Goal: Task Accomplishment & Management: Use online tool/utility

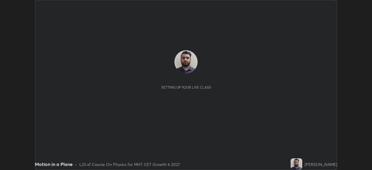
scroll to position [170, 371]
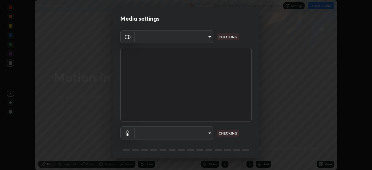
type input "d10c109aa59025644ba7edd1bef6a8bbd9148f5c0e42e0061cc93a7ea18e6f74"
click at [202, 132] on body "Erase all Motion in a Plane Recording WAS SCHEDULED TO START AT 1:00 PM Setting…" at bounding box center [186, 85] width 372 height 170
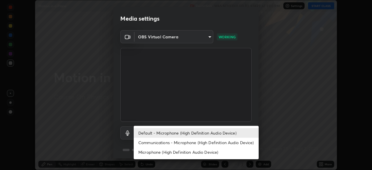
click at [176, 152] on li "Microphone (High Definition Audio Device)" at bounding box center [196, 152] width 125 height 10
type input "792928ed9933839fa5694f16b131ea396fa0908cd0be11279836ce0f25cd9f22"
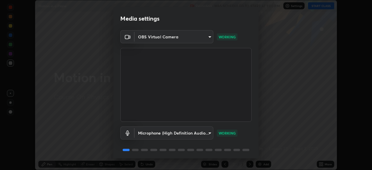
scroll to position [21, 0]
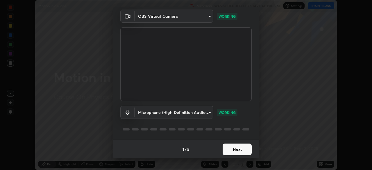
click at [234, 150] on button "Next" at bounding box center [236, 149] width 29 height 12
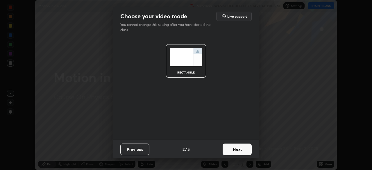
scroll to position [0, 0]
click at [236, 149] on button "Next" at bounding box center [236, 149] width 29 height 12
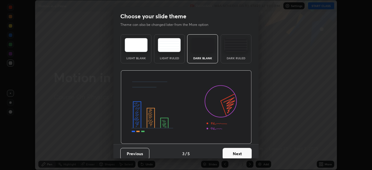
click at [240, 150] on button "Next" at bounding box center [236, 154] width 29 height 12
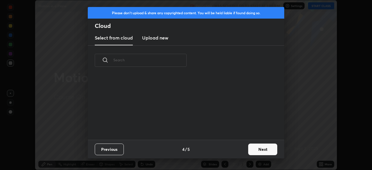
click at [252, 150] on button "Next" at bounding box center [262, 149] width 29 height 12
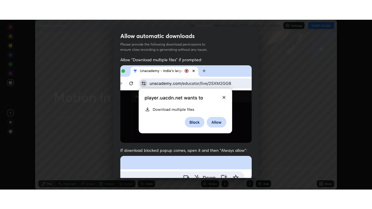
scroll to position [139, 0]
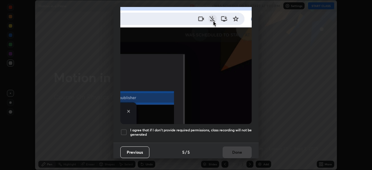
click at [125, 130] on div at bounding box center [123, 132] width 7 height 7
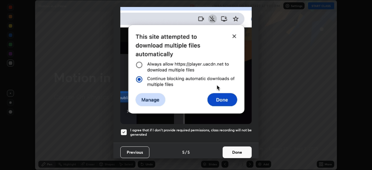
click at [234, 151] on button "Done" at bounding box center [236, 152] width 29 height 12
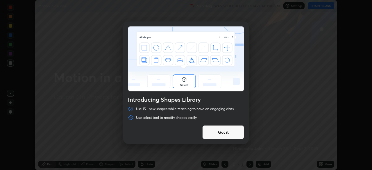
click at [229, 133] on button "Got it" at bounding box center [223, 132] width 42 height 14
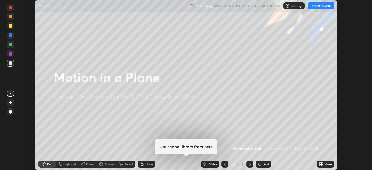
click at [319, 8] on button "START CLASS" at bounding box center [321, 5] width 26 height 7
click at [326, 164] on div "More" at bounding box center [327, 164] width 7 height 3
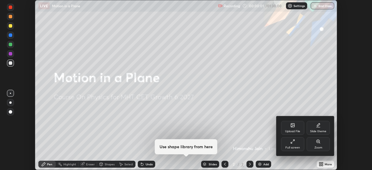
click at [294, 144] on div "Full screen" at bounding box center [292, 144] width 23 height 14
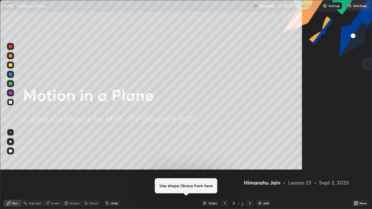
scroll to position [209, 372]
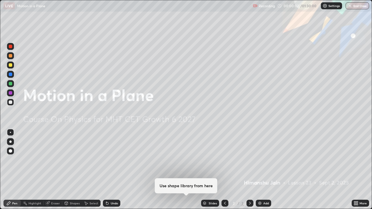
click at [266, 170] on div "Add" at bounding box center [266, 203] width 6 height 3
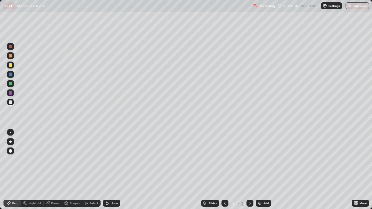
click at [109, 170] on div "Undo" at bounding box center [111, 203] width 17 height 7
click at [110, 170] on div "Undo" at bounding box center [111, 203] width 17 height 7
click at [112, 170] on div "Undo" at bounding box center [111, 203] width 17 height 7
click at [265, 170] on div "Add" at bounding box center [266, 203] width 6 height 3
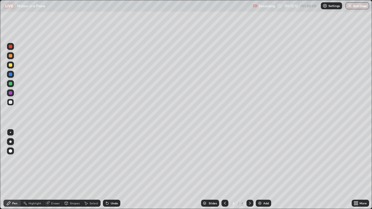
click at [75, 170] on div "Shapes" at bounding box center [75, 203] width 10 height 3
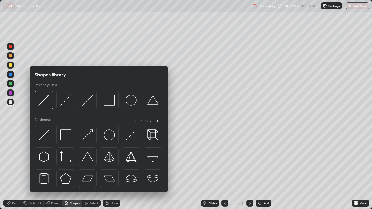
click at [49, 137] on img at bounding box center [43, 135] width 11 height 11
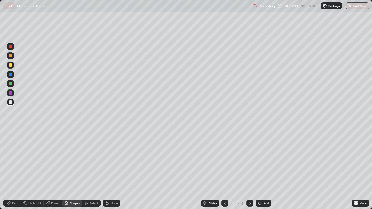
click at [73, 170] on div "Shapes" at bounding box center [72, 203] width 20 height 7
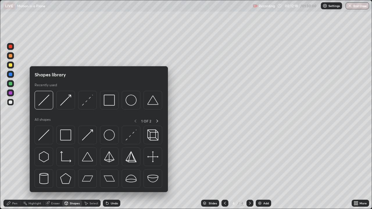
click at [89, 135] on img at bounding box center [87, 135] width 11 height 11
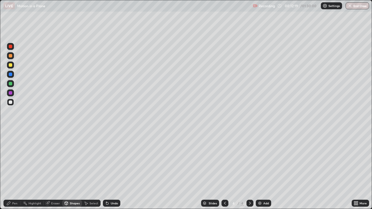
click at [14, 86] on div at bounding box center [10, 83] width 7 height 7
click at [76, 170] on div "Shapes" at bounding box center [72, 203] width 20 height 7
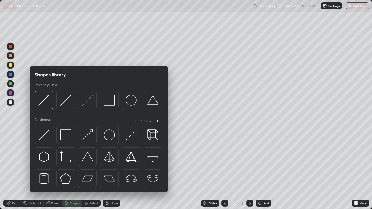
click at [86, 103] on img at bounding box center [87, 100] width 11 height 11
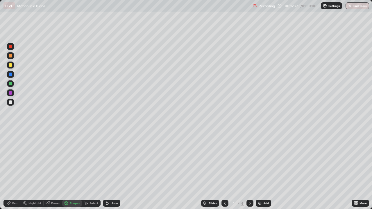
click at [14, 170] on div "Pen" at bounding box center [11, 203] width 17 height 7
click at [13, 67] on div at bounding box center [10, 65] width 7 height 7
click at [221, 170] on div at bounding box center [224, 203] width 7 height 7
click at [248, 170] on icon at bounding box center [249, 203] width 5 height 5
click at [265, 170] on div "Add" at bounding box center [266, 203] width 6 height 3
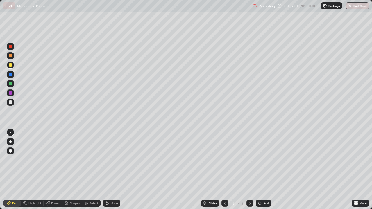
click at [264, 170] on div "Add" at bounding box center [263, 203] width 15 height 7
click at [75, 170] on div "Shapes" at bounding box center [75, 203] width 10 height 3
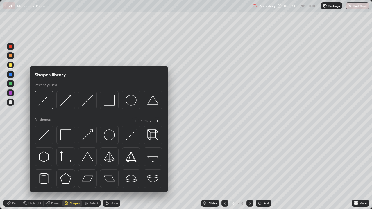
click at [49, 133] on div at bounding box center [44, 135] width 19 height 19
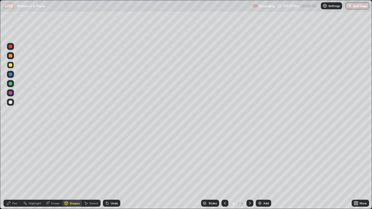
click at [17, 170] on div "Pen" at bounding box center [11, 203] width 17 height 12
click at [12, 58] on div at bounding box center [10, 55] width 7 height 7
click at [13, 95] on div at bounding box center [10, 92] width 7 height 7
click at [74, 170] on div "Shapes" at bounding box center [75, 203] width 10 height 3
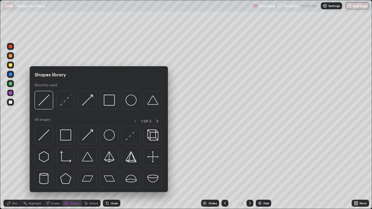
click at [70, 160] on img at bounding box center [65, 156] width 11 height 11
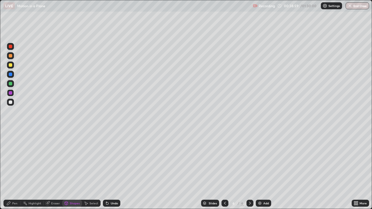
click at [13, 170] on div "Pen" at bounding box center [14, 203] width 5 height 3
click at [76, 170] on div "Shapes" at bounding box center [75, 203] width 10 height 3
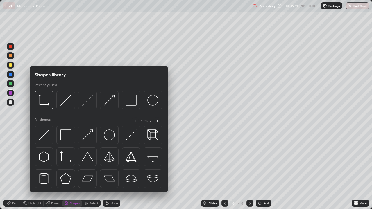
click at [46, 136] on img at bounding box center [43, 135] width 11 height 11
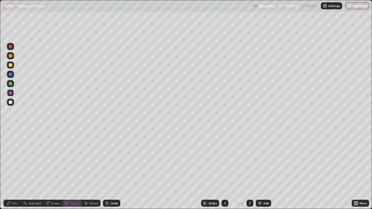
click at [14, 103] on div at bounding box center [10, 102] width 9 height 9
click at [55, 170] on div "Eraser" at bounding box center [55, 203] width 9 height 3
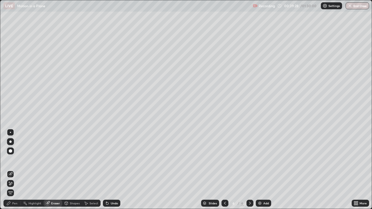
click at [119, 170] on div "Undo" at bounding box center [111, 203] width 17 height 7
click at [115, 170] on div "Undo" at bounding box center [114, 203] width 7 height 3
click at [18, 170] on div "Pen" at bounding box center [11, 203] width 17 height 7
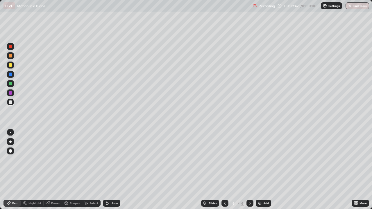
click at [76, 170] on div "Shapes" at bounding box center [75, 203] width 10 height 3
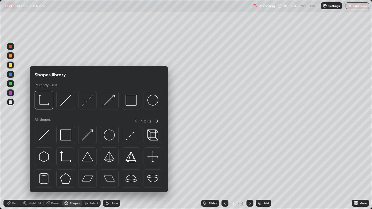
click at [50, 135] on div at bounding box center [44, 135] width 19 height 19
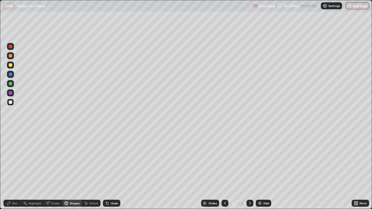
click at [14, 83] on div at bounding box center [10, 83] width 7 height 7
click at [16, 170] on div "Pen" at bounding box center [14, 203] width 5 height 3
click at [55, 170] on div "Eraser" at bounding box center [55, 203] width 9 height 3
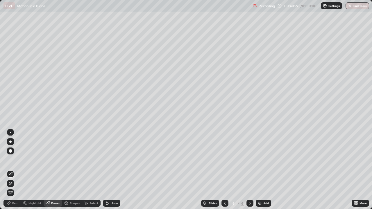
click at [18, 170] on div "Pen" at bounding box center [11, 203] width 17 height 7
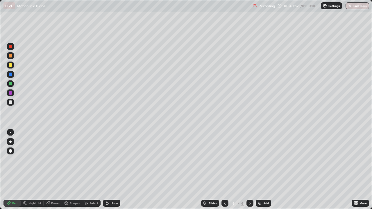
click at [117, 170] on div "Undo" at bounding box center [114, 203] width 7 height 3
click at [73, 170] on div "Shapes" at bounding box center [75, 203] width 10 height 3
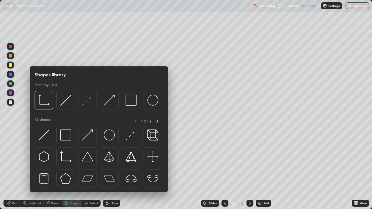
click at [50, 134] on div at bounding box center [44, 135] width 19 height 19
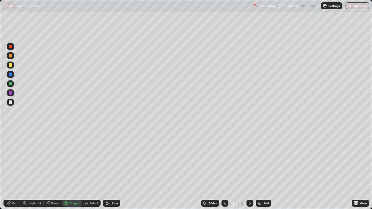
click at [14, 75] on div at bounding box center [10, 74] width 9 height 9
click at [115, 170] on div "Undo" at bounding box center [114, 203] width 7 height 3
click at [76, 170] on div "Shapes" at bounding box center [75, 203] width 10 height 3
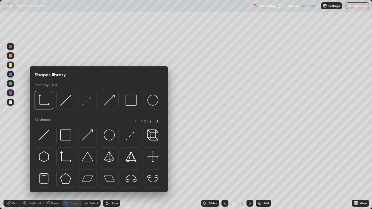
click at [51, 134] on div at bounding box center [44, 135] width 19 height 19
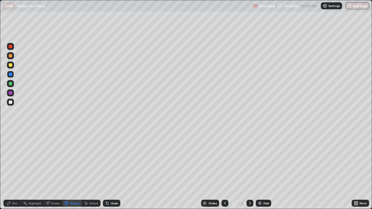
click at [76, 170] on div "Shapes" at bounding box center [75, 203] width 10 height 3
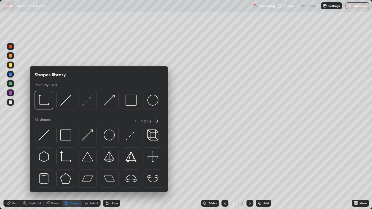
click at [84, 103] on img at bounding box center [87, 100] width 11 height 11
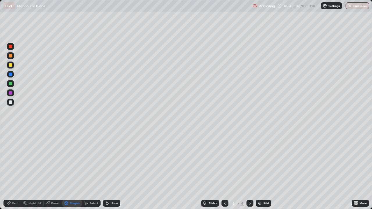
click at [71, 170] on div "Shapes" at bounding box center [75, 203] width 10 height 3
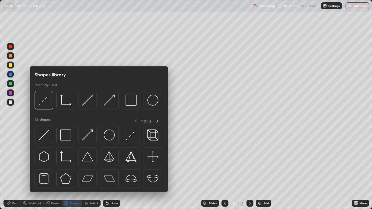
click at [53, 106] on div at bounding box center [44, 100] width 19 height 19
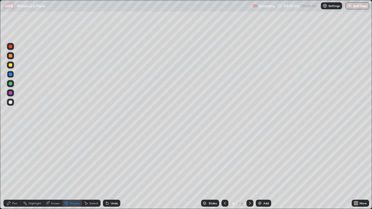
click at [11, 170] on div "Pen" at bounding box center [11, 203] width 17 height 7
click at [13, 66] on div at bounding box center [10, 65] width 7 height 7
click at [116, 170] on div "Undo" at bounding box center [114, 203] width 7 height 3
click at [117, 170] on div "Undo" at bounding box center [111, 203] width 17 height 7
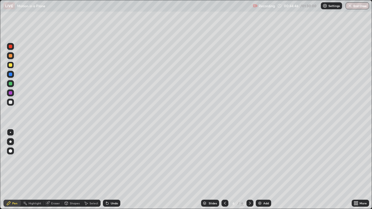
click at [117, 170] on div "Undo" at bounding box center [111, 203] width 17 height 7
click at [117, 170] on div "Undo" at bounding box center [114, 203] width 7 height 3
click at [118, 170] on div "Undo" at bounding box center [111, 203] width 17 height 7
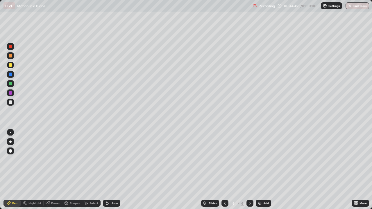
click at [115, 170] on div "Undo" at bounding box center [114, 203] width 7 height 3
click at [261, 170] on img at bounding box center [259, 203] width 5 height 5
click at [118, 170] on div "Undo" at bounding box center [111, 203] width 17 height 7
click at [264, 170] on div "Add" at bounding box center [266, 203] width 6 height 3
click at [261, 170] on img at bounding box center [259, 203] width 5 height 5
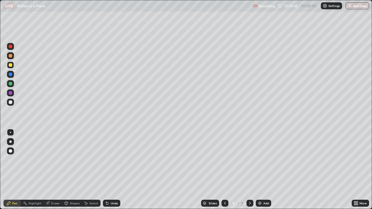
click at [78, 170] on div "Shapes" at bounding box center [75, 203] width 10 height 3
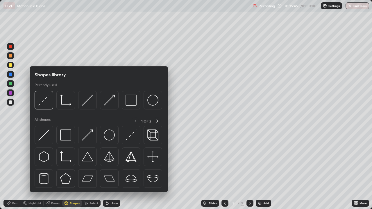
click at [92, 135] on img at bounding box center [87, 135] width 11 height 11
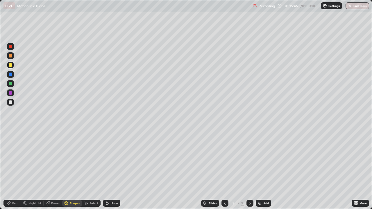
click at [12, 101] on div at bounding box center [10, 101] width 3 height 3
click at [14, 170] on div "Pen" at bounding box center [14, 203] width 5 height 3
click at [78, 170] on div "Shapes" at bounding box center [75, 203] width 10 height 3
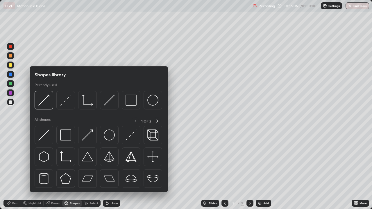
click at [95, 135] on div at bounding box center [87, 135] width 19 height 19
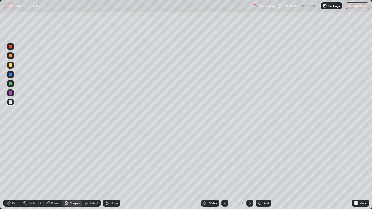
click at [10, 84] on div at bounding box center [10, 83] width 3 height 3
click at [16, 170] on div "Pen" at bounding box center [11, 203] width 17 height 7
click at [76, 170] on div "Shapes" at bounding box center [75, 203] width 10 height 3
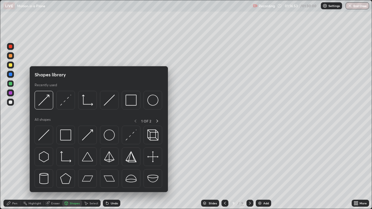
click at [86, 136] on img at bounding box center [87, 135] width 11 height 11
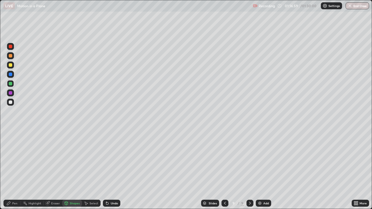
click at [19, 170] on div "Pen" at bounding box center [11, 203] width 17 height 7
click at [17, 170] on div "Pen" at bounding box center [14, 203] width 5 height 3
click at [14, 104] on div at bounding box center [10, 102] width 9 height 9
click at [12, 67] on div at bounding box center [10, 65] width 7 height 7
click at [354, 8] on button "End Class" at bounding box center [357, 5] width 24 height 7
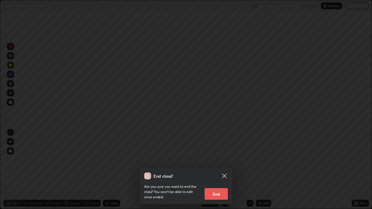
click at [220, 170] on button "End" at bounding box center [215, 194] width 23 height 12
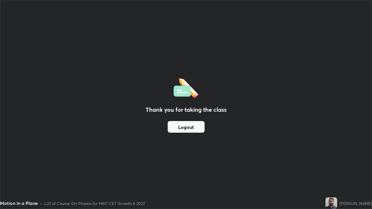
click at [198, 127] on button "Logout" at bounding box center [186, 127] width 37 height 12
